Goal: Navigation & Orientation: Find specific page/section

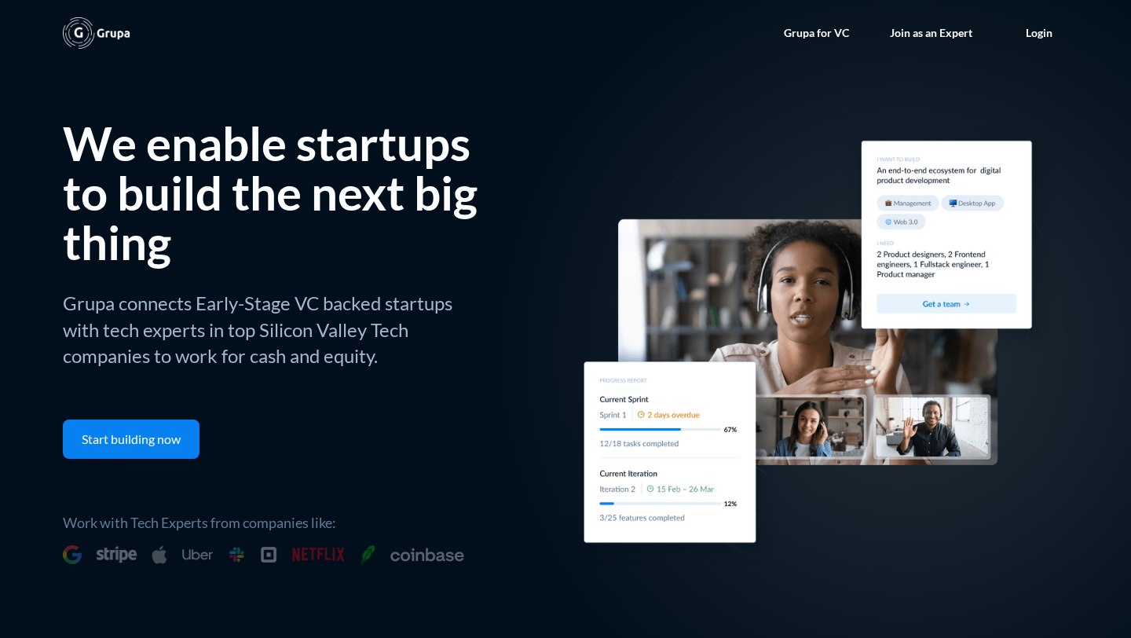
click at [936, 31] on link "Join as an Expert" at bounding box center [931, 32] width 114 height 47
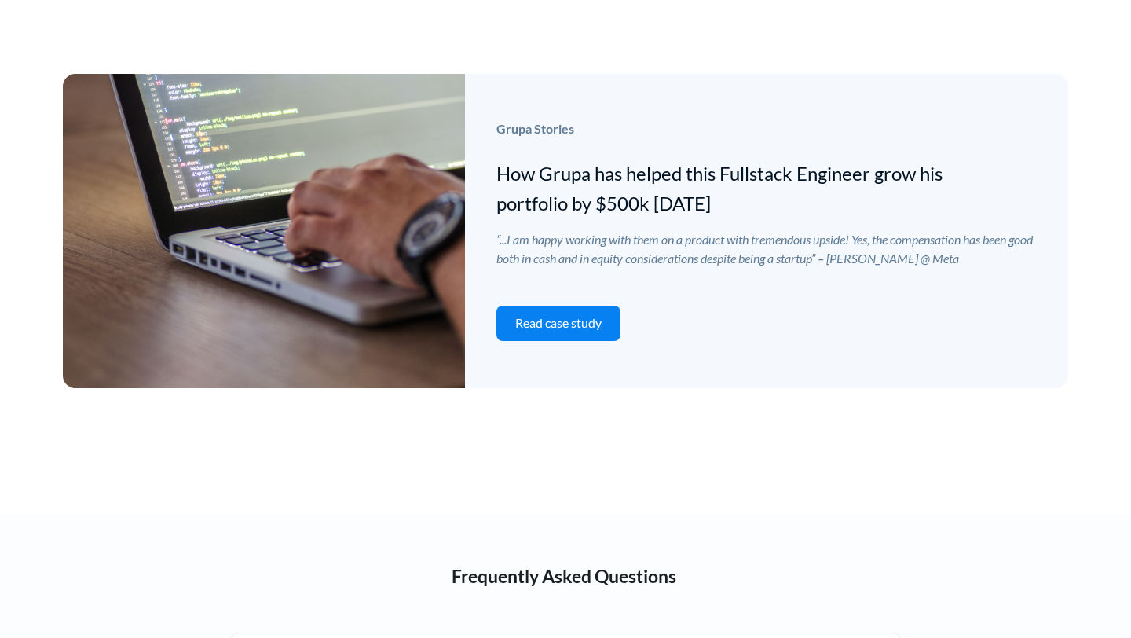
scroll to position [3961, 0]
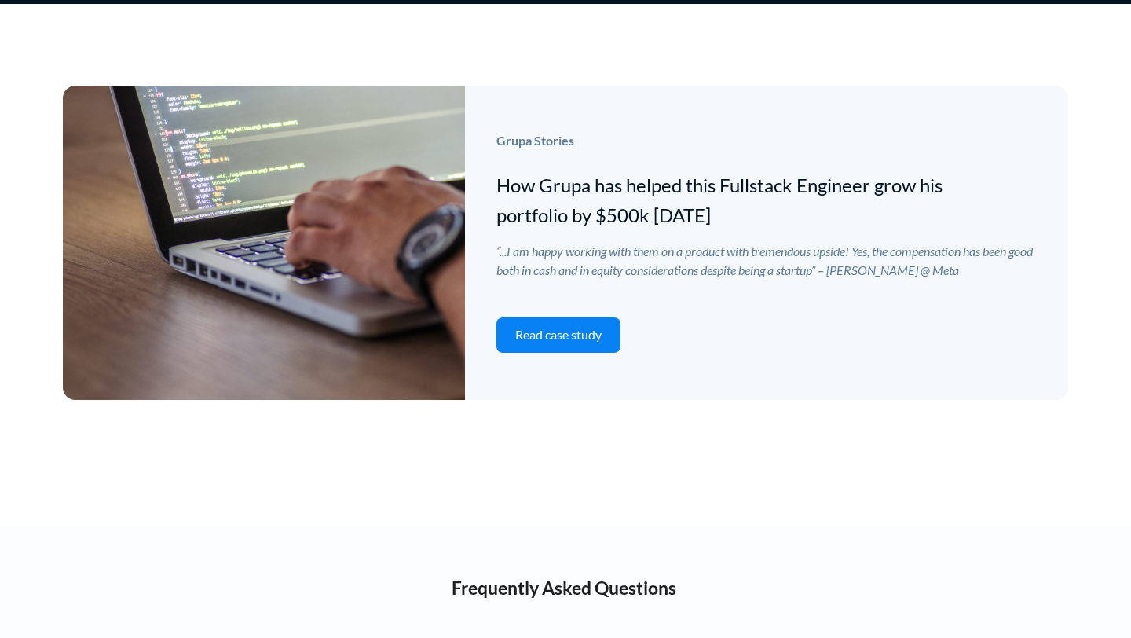
click at [562, 321] on link "Read case study" at bounding box center [558, 334] width 124 height 35
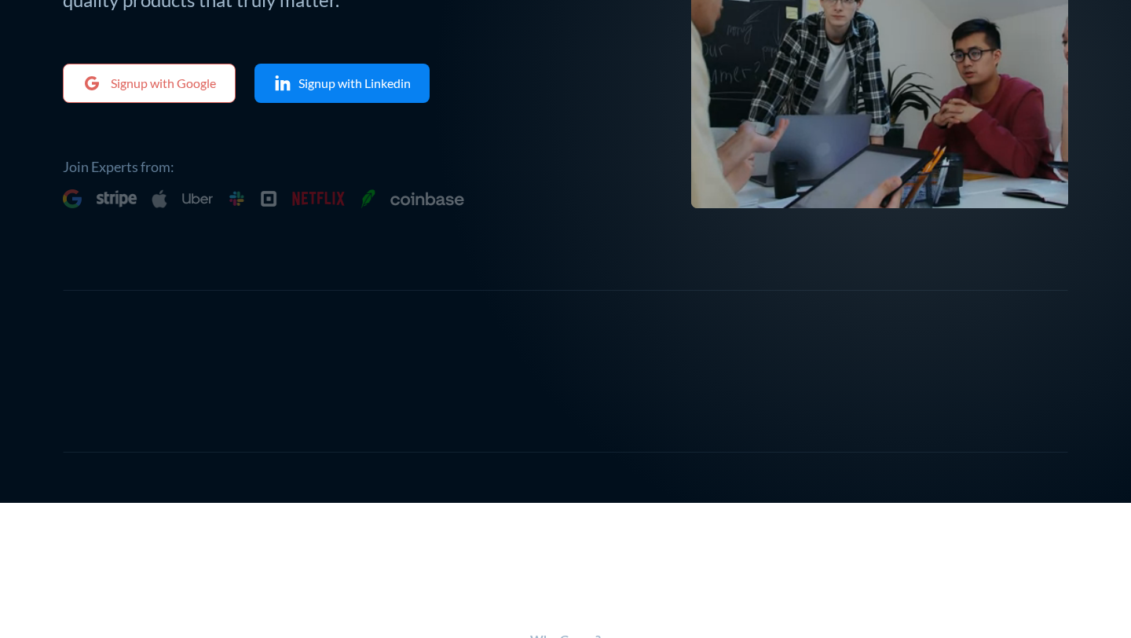
scroll to position [0, 0]
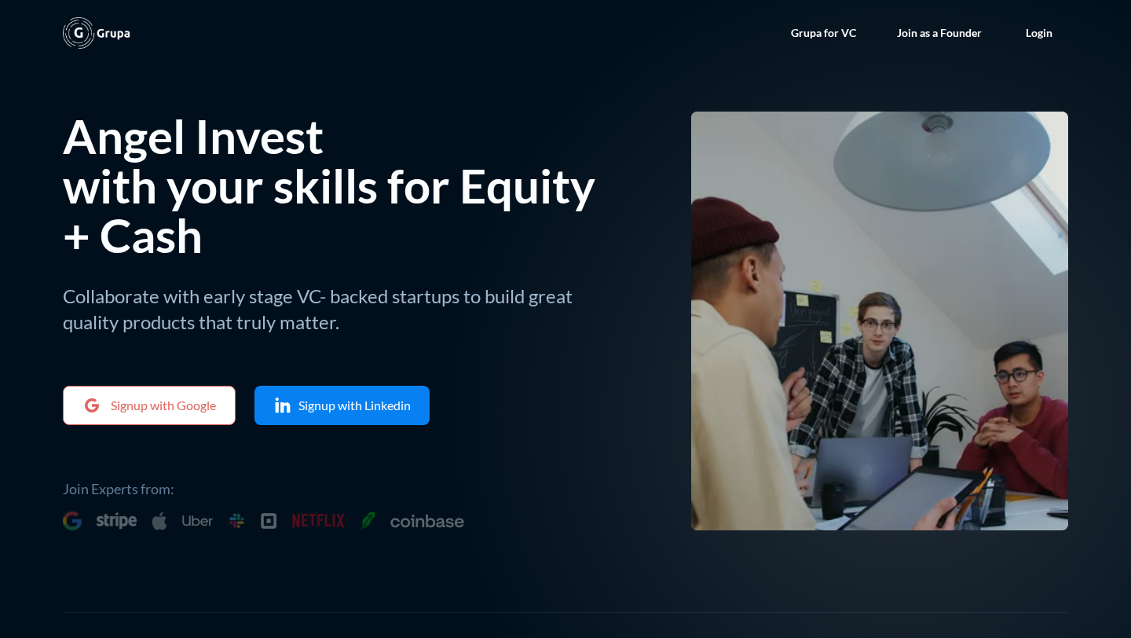
click at [841, 35] on link "Grupa for VC" at bounding box center [823, 32] width 97 height 47
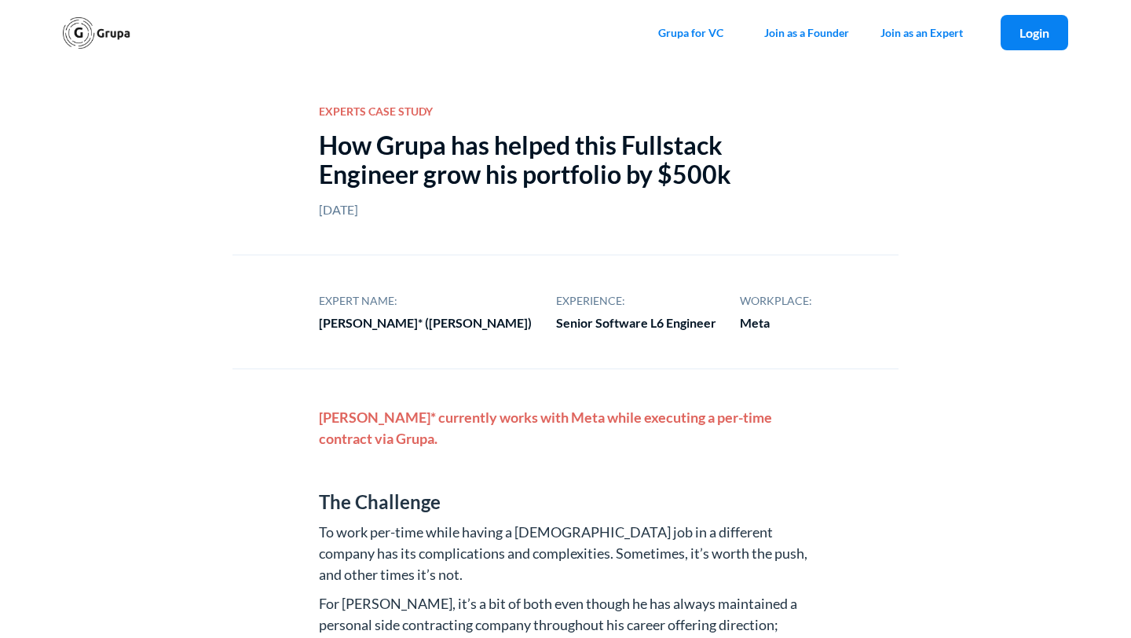
drag, startPoint x: 881, startPoint y: 143, endPoint x: 886, endPoint y: 72, distance: 70.9
click at [881, 141] on div "EXPERTS CASE STUDY How Grupa has helped this Fullstack Engineer grow his portfo…" at bounding box center [566, 160] width 666 height 189
click at [803, 35] on link "Join as a Founder" at bounding box center [807, 32] width 116 height 47
